Goal: Find specific page/section: Find specific page/section

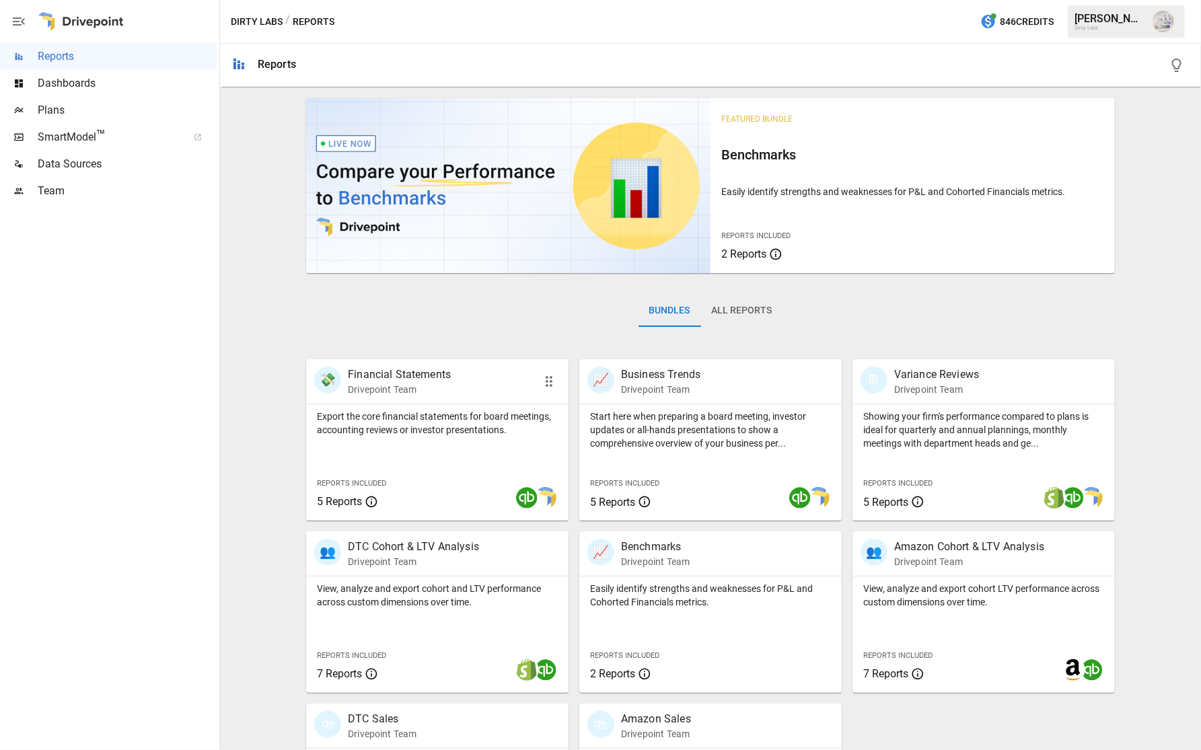
click at [416, 374] on p "Financial Statements" at bounding box center [399, 375] width 103 height 16
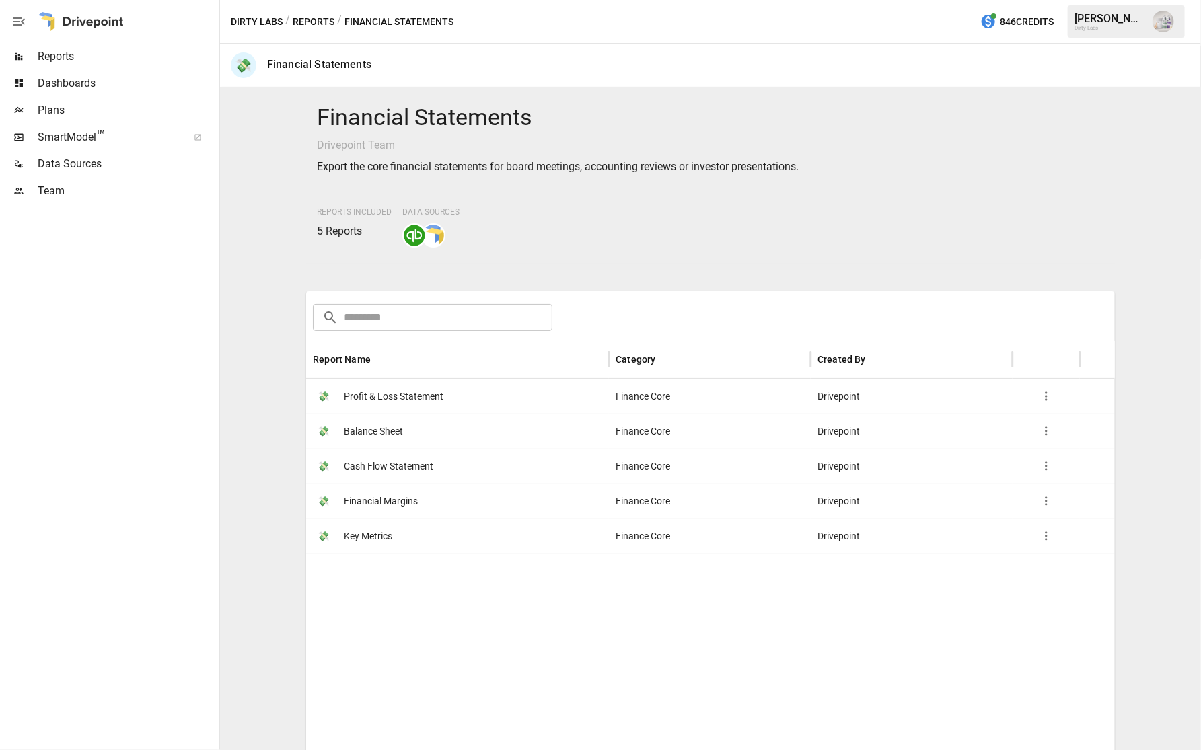
click at [410, 395] on span "Profit & Loss Statement" at bounding box center [394, 396] width 100 height 34
